Goal: Task Accomplishment & Management: Use online tool/utility

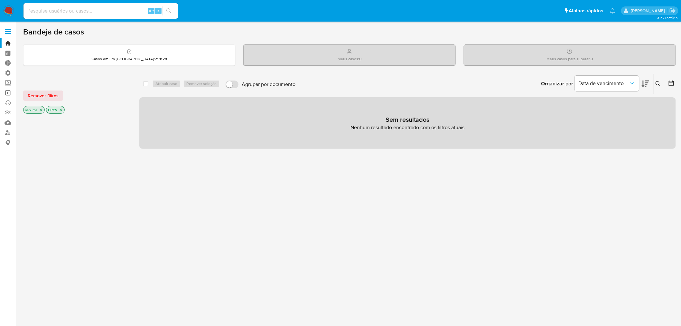
click at [7, 92] on link "Operações em massa" at bounding box center [38, 93] width 77 height 10
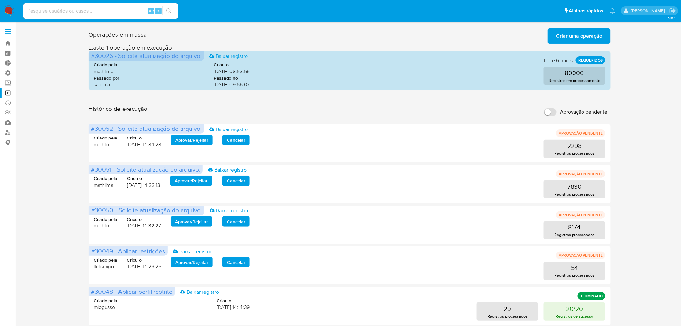
click at [553, 109] on input "Aprovação pendente" at bounding box center [550, 112] width 13 height 8
checkbox input "true"
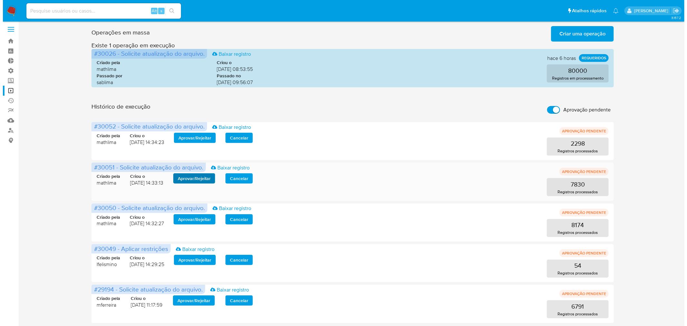
scroll to position [3, 0]
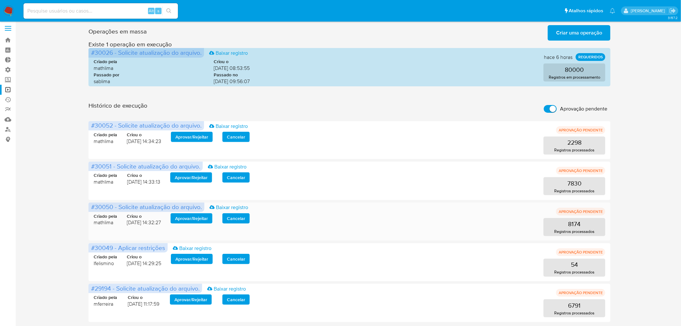
click at [197, 216] on span "Aprovar / Rejeitar" at bounding box center [191, 218] width 33 height 9
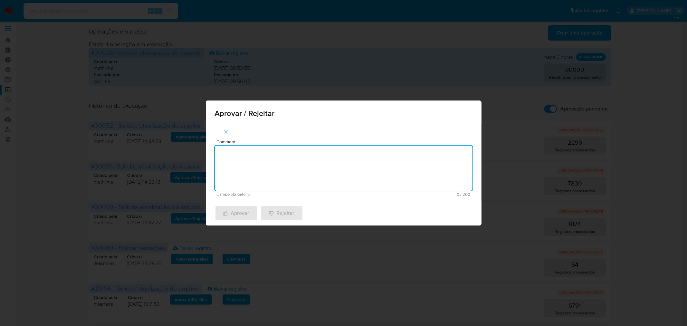
click at [266, 164] on textarea "Comment" at bounding box center [344, 167] width 258 height 45
click at [278, 156] on textarea "atualização cadastral 2025" at bounding box center [344, 167] width 258 height 45
type textarea "atualização cadastral 2025"
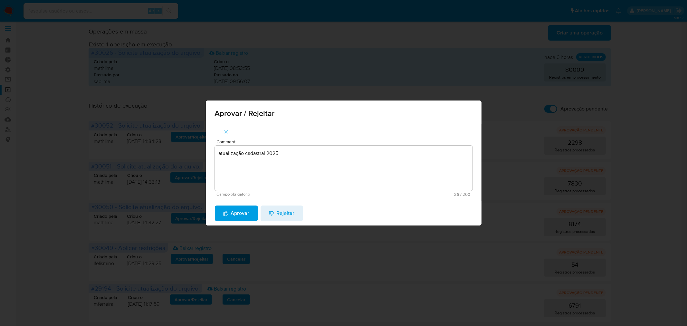
click at [240, 215] on span "Aprovar" at bounding box center [236, 213] width 26 height 14
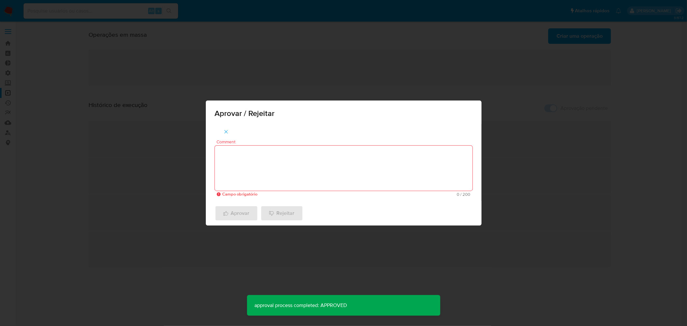
scroll to position [0, 0]
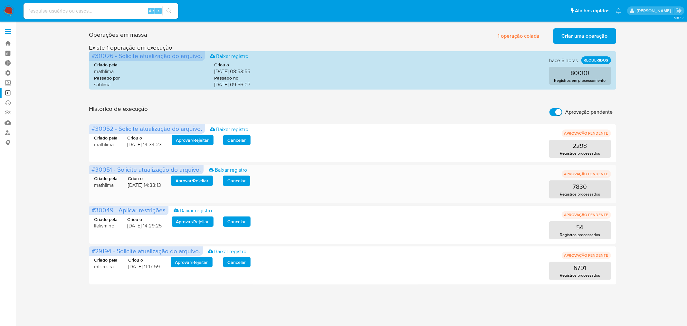
click at [200, 181] on span "Aprovar / Rejeitar" at bounding box center [191, 180] width 33 height 9
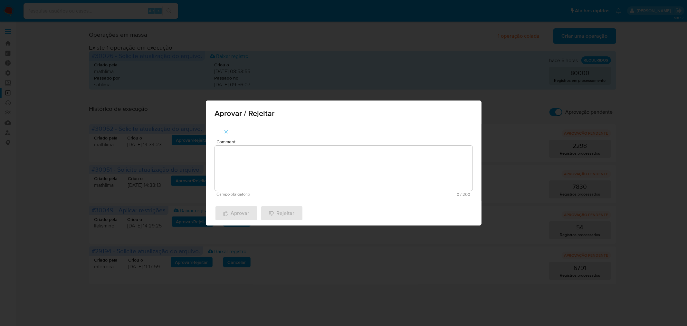
click at [312, 144] on div "Comment Campo obrigatório 0 / 200 200 caracteres restantes" at bounding box center [344, 167] width 258 height 57
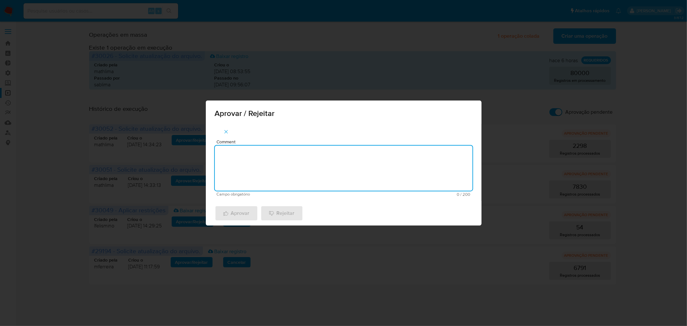
click at [306, 160] on textarea "Comment" at bounding box center [344, 167] width 258 height 45
paste textarea "atualização cadastral 2025"
type textarea "atualização cadastral 2025"
click at [240, 217] on span "Aprovar" at bounding box center [236, 213] width 26 height 14
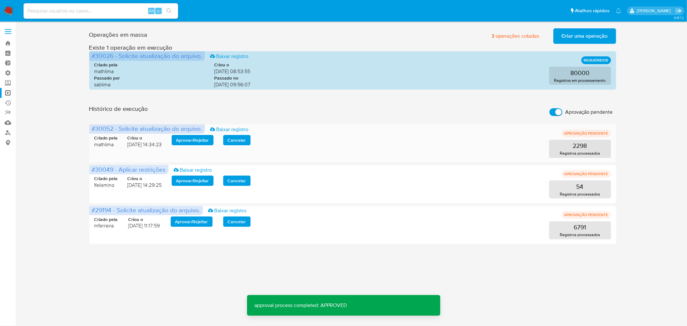
click at [206, 143] on span "Aprovar / Rejeitar" at bounding box center [192, 140] width 33 height 9
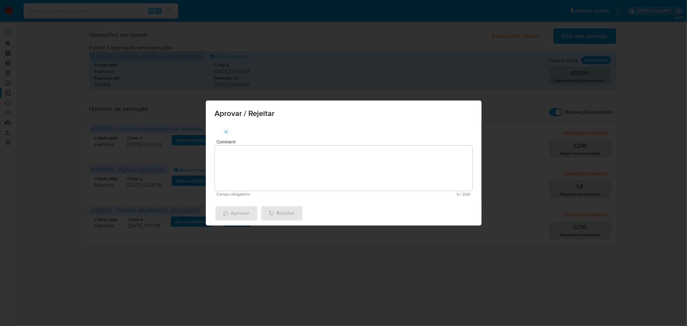
click at [224, 158] on textarea "Comment" at bounding box center [344, 167] width 258 height 45
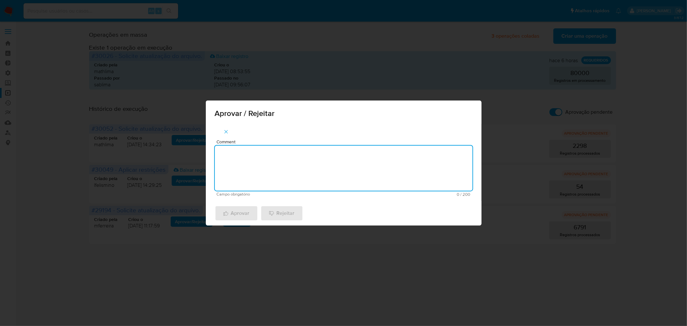
paste textarea "atualização cadastral 2025"
type textarea "atualização cadastral 2025"
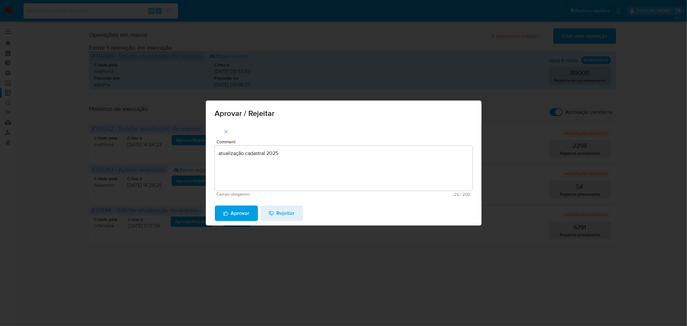
click at [237, 210] on span "Aprovar" at bounding box center [236, 213] width 26 height 14
